Goal: Navigation & Orientation: Find specific page/section

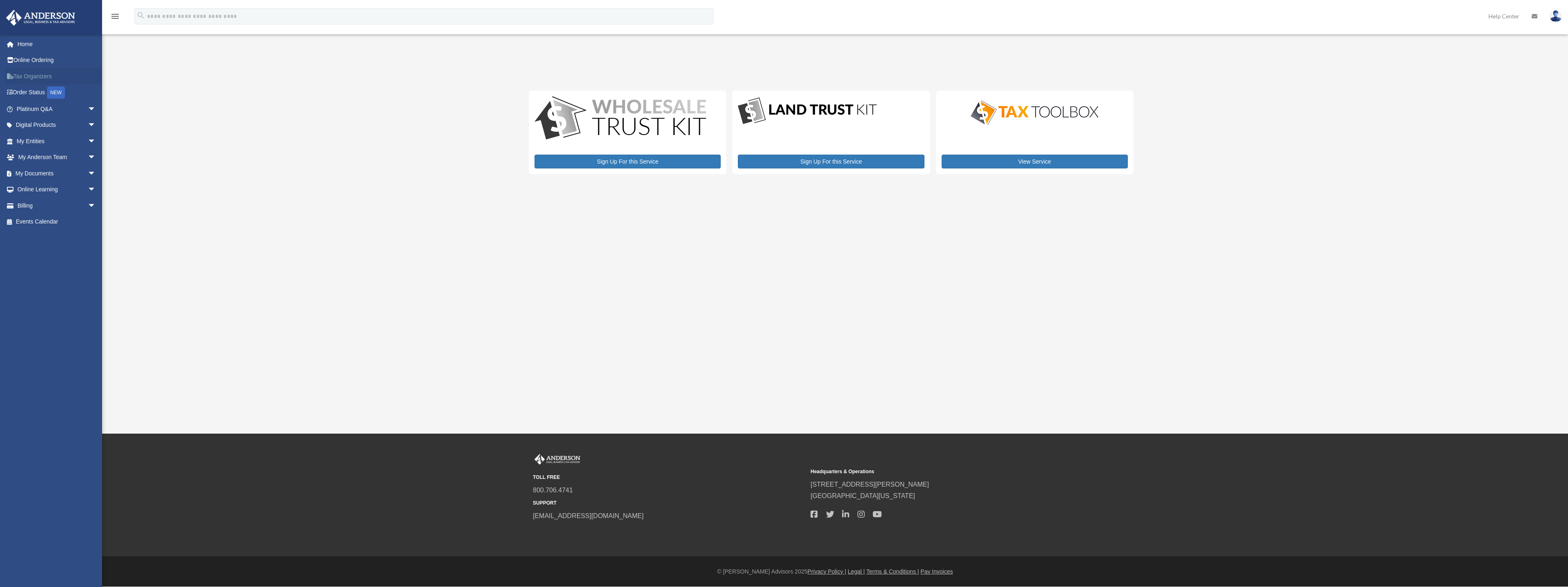
click at [36, 74] on link "Tax Organizers" at bounding box center [57, 76] width 102 height 16
click at [51, 170] on link "My Documents arrow_drop_down" at bounding box center [57, 173] width 102 height 16
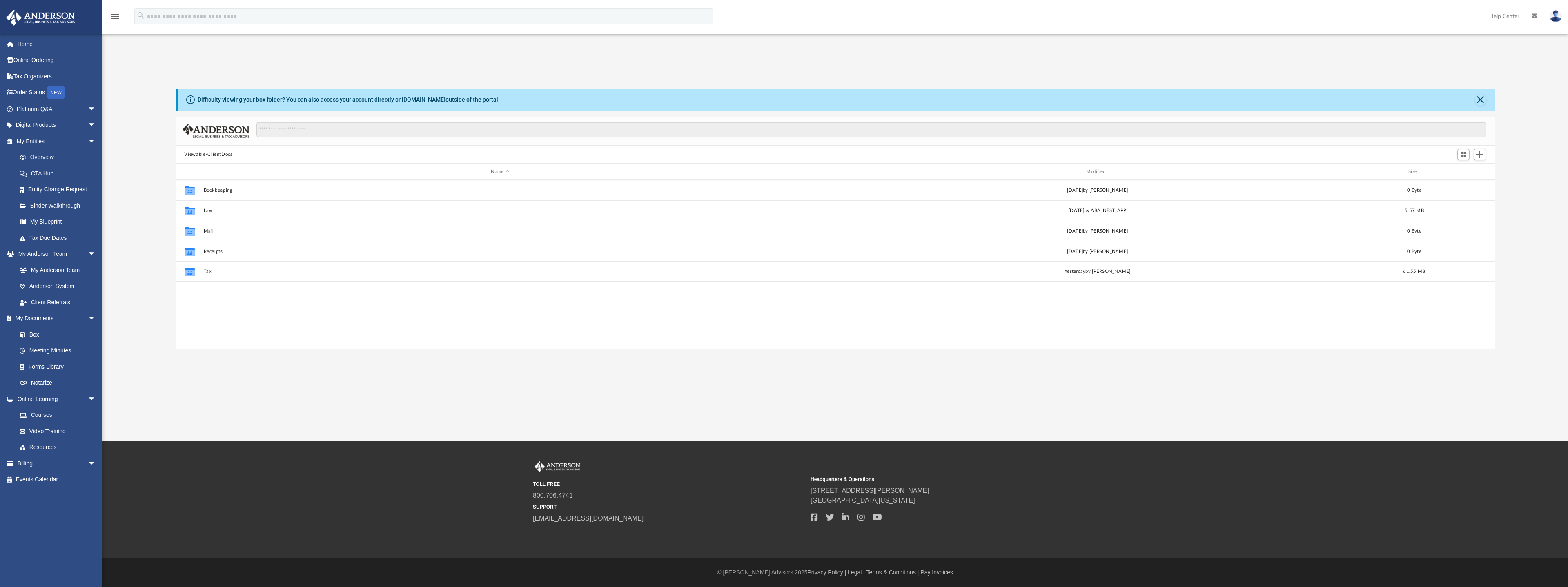
scroll to position [179, 1313]
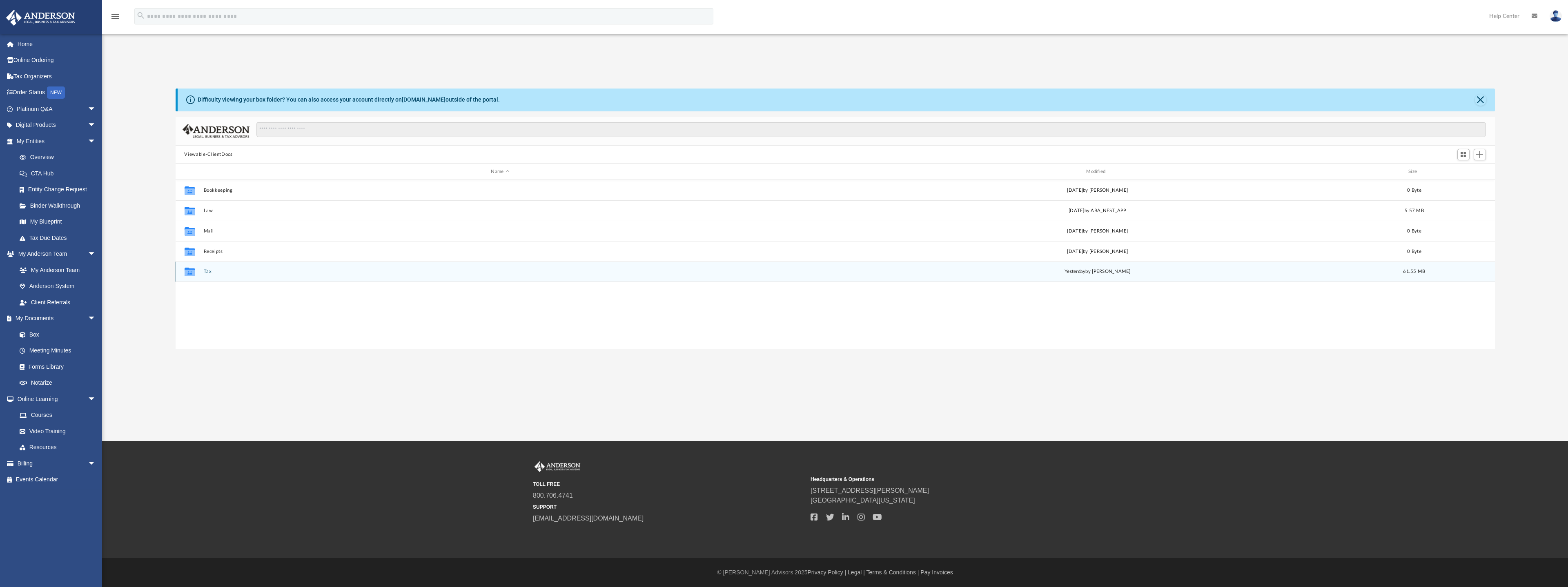
click at [201, 270] on div "Collaborated Folder Tax yesterday by Rogelio Miranda 61.55 MB" at bounding box center [835, 272] width 1319 height 21
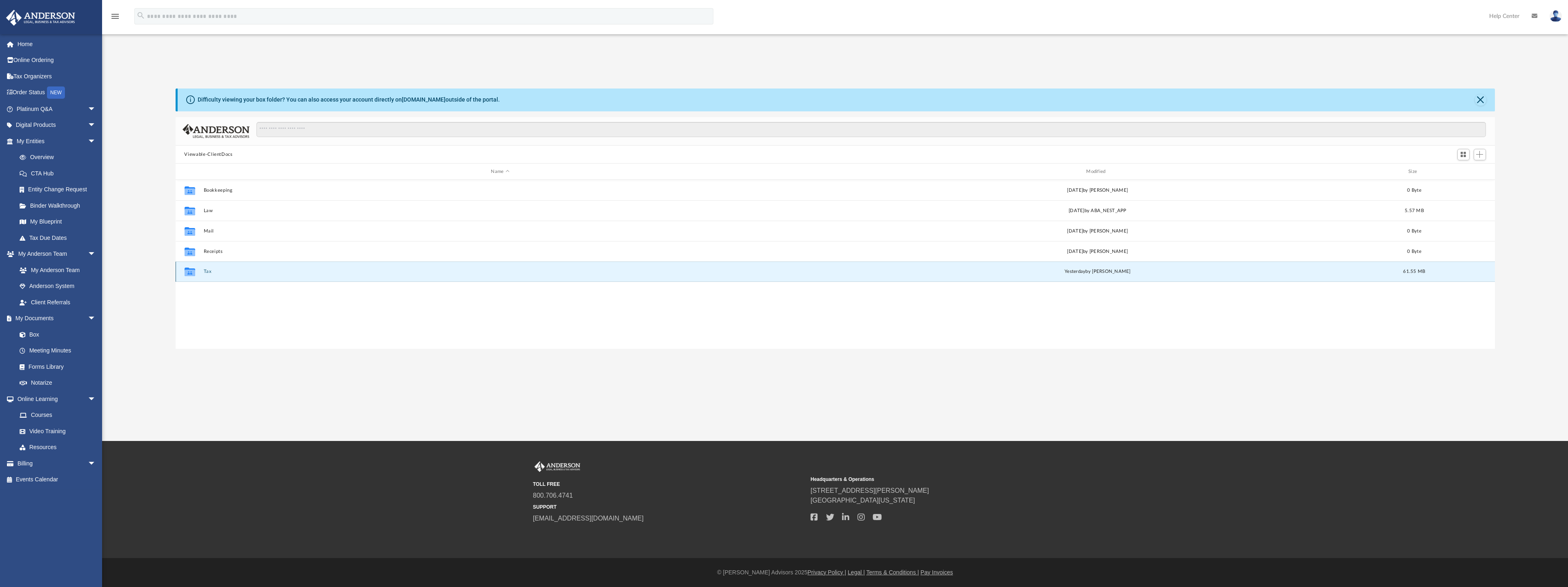
click at [213, 269] on button "Tax" at bounding box center [500, 272] width 593 height 5
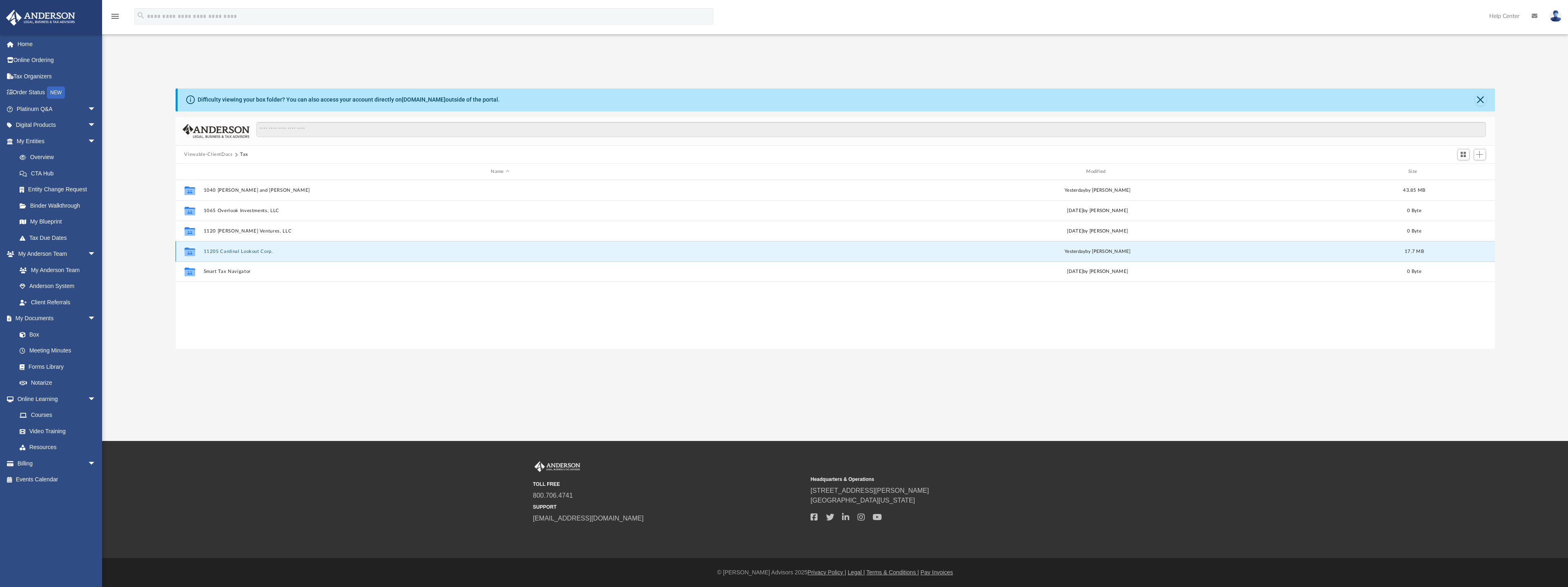
click at [221, 253] on button "1120S Cardinal Lookout Corp." at bounding box center [500, 251] width 593 height 5
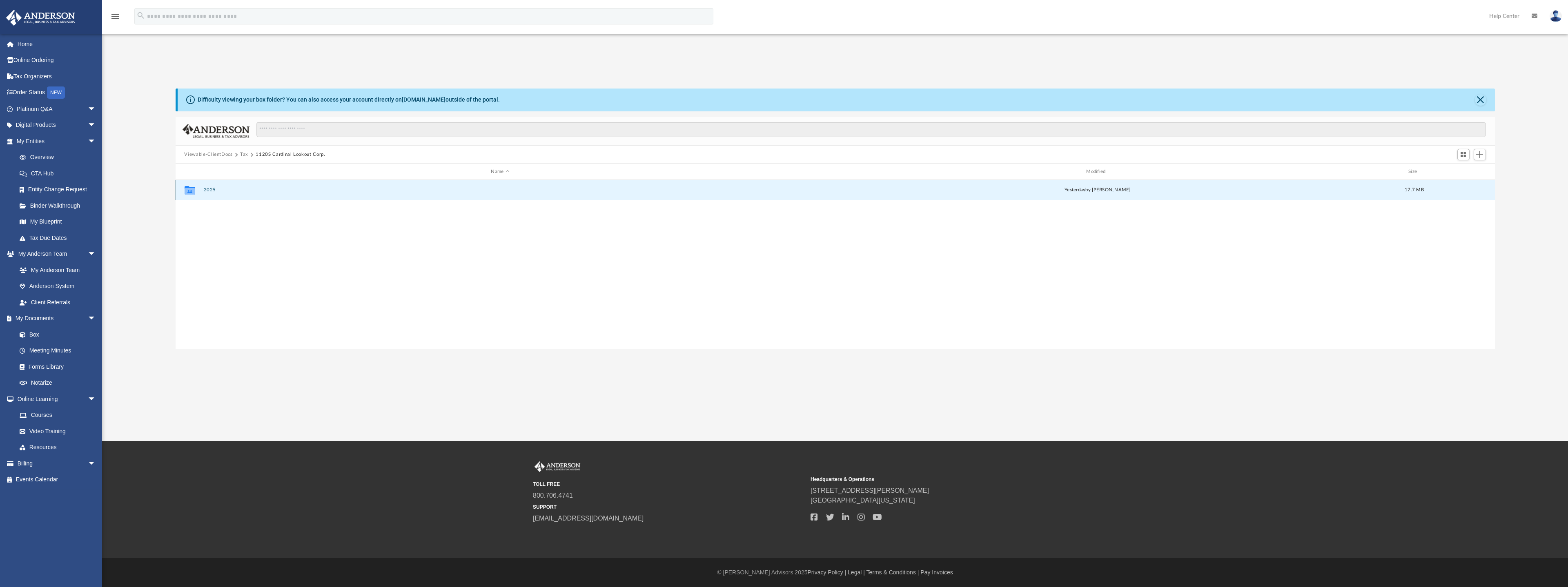
click at [211, 189] on button "2025" at bounding box center [500, 190] width 593 height 5
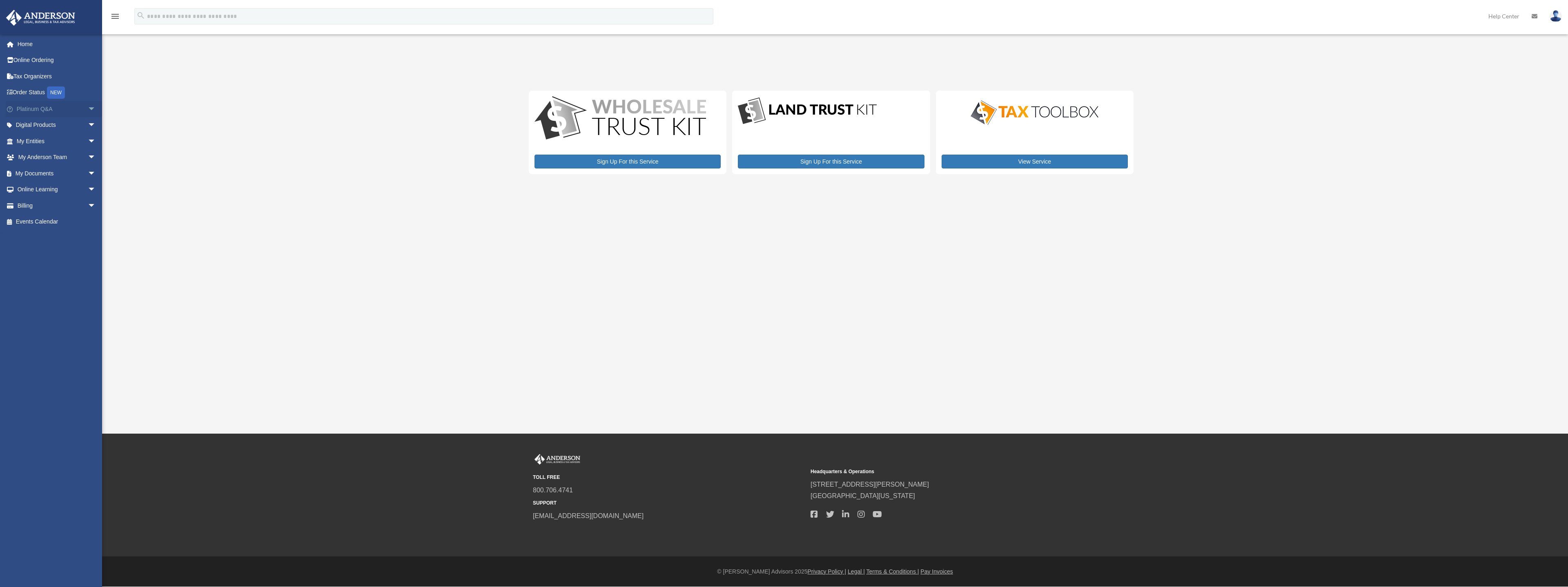
click at [88, 108] on span "arrow_drop_down" at bounding box center [96, 109] width 16 height 17
click at [49, 210] on link "Platinum Knowledge Room" at bounding box center [60, 210] width 97 height 26
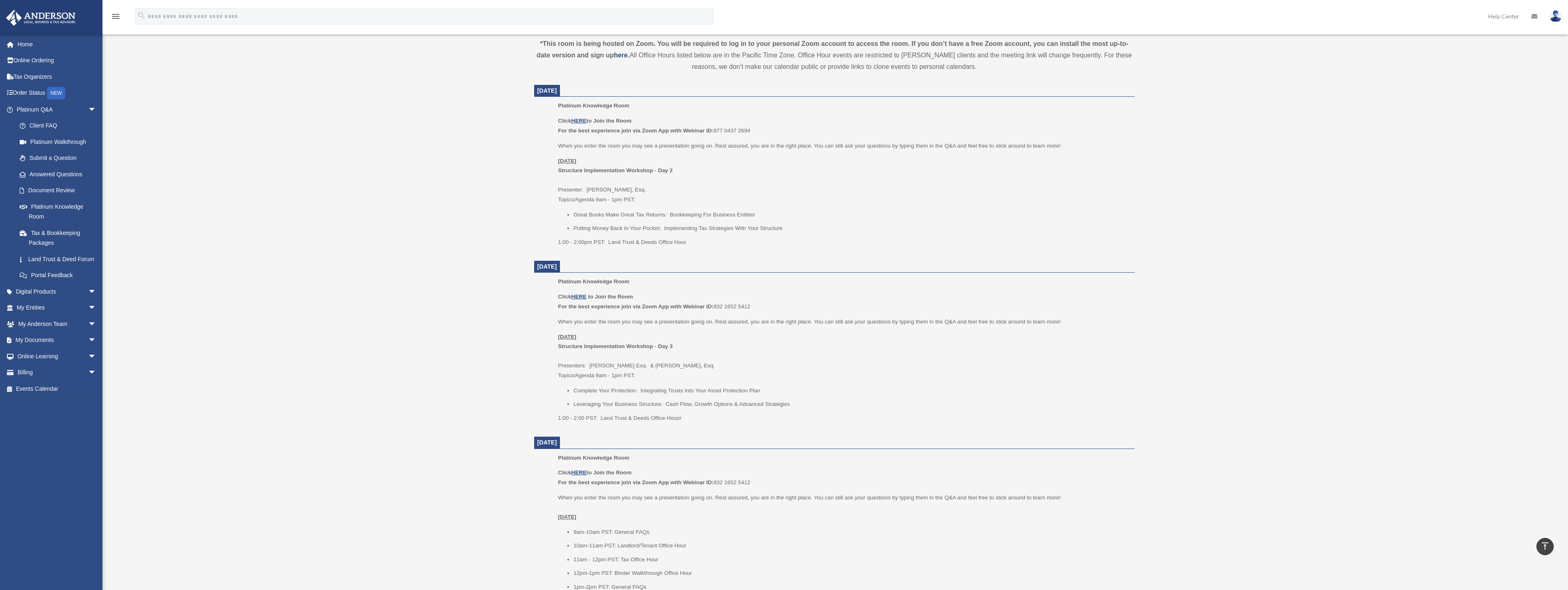
scroll to position [287, 0]
